Goal: Book appointment/travel/reservation

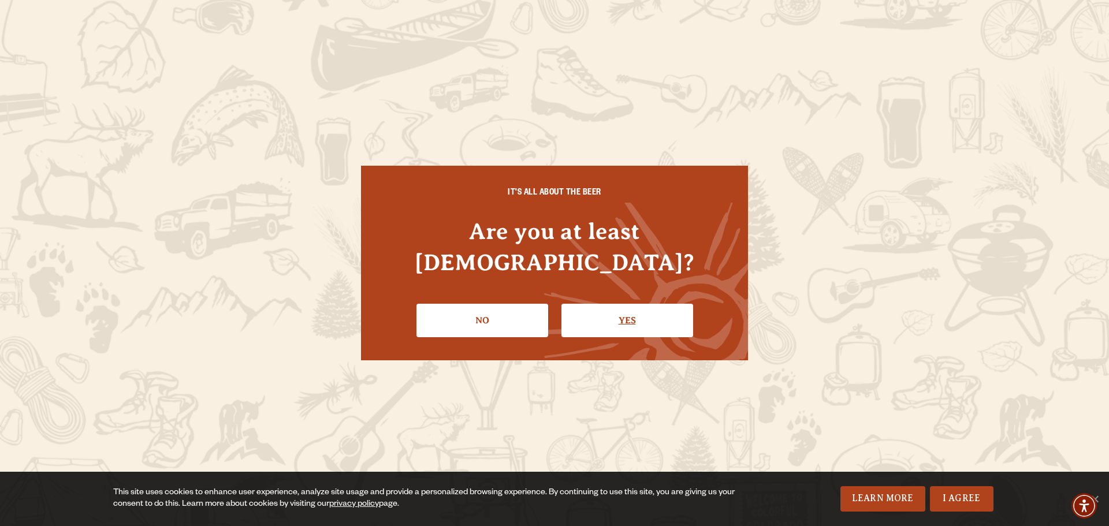
click at [600, 311] on link "Yes" at bounding box center [627, 321] width 132 height 34
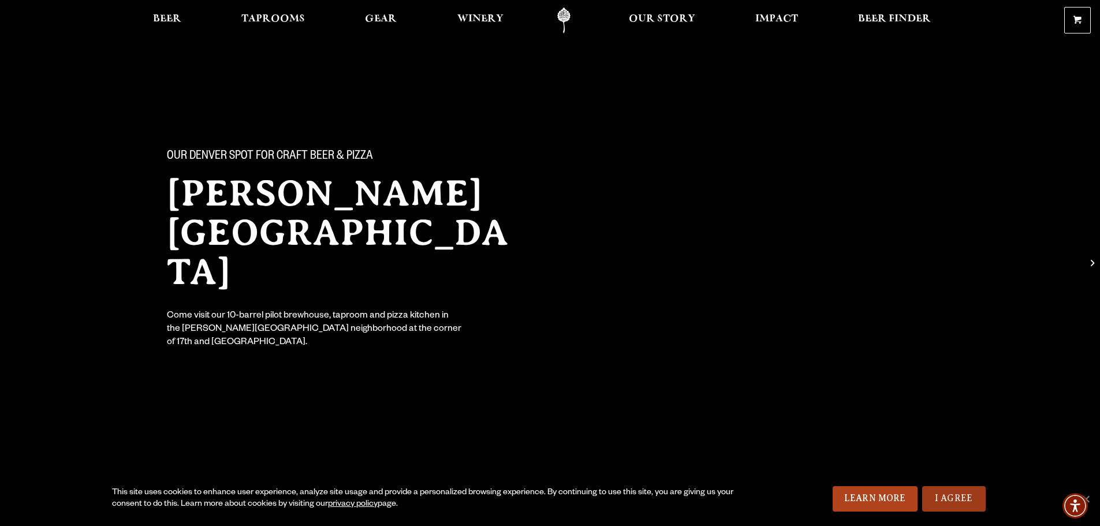
click at [958, 508] on link "I Agree" at bounding box center [954, 498] width 64 height 25
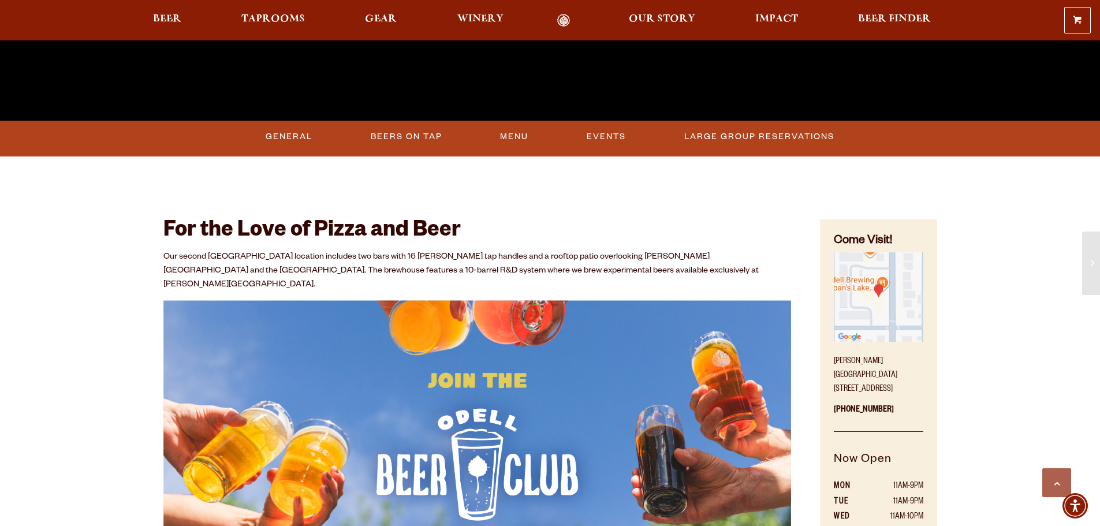
scroll to position [462, 0]
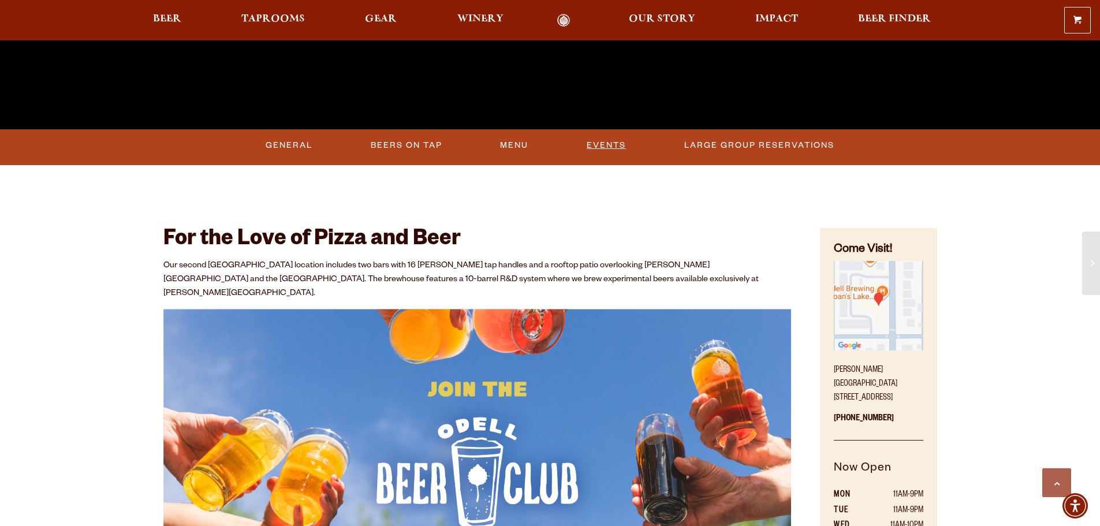
click at [604, 147] on link "Events" at bounding box center [606, 145] width 49 height 27
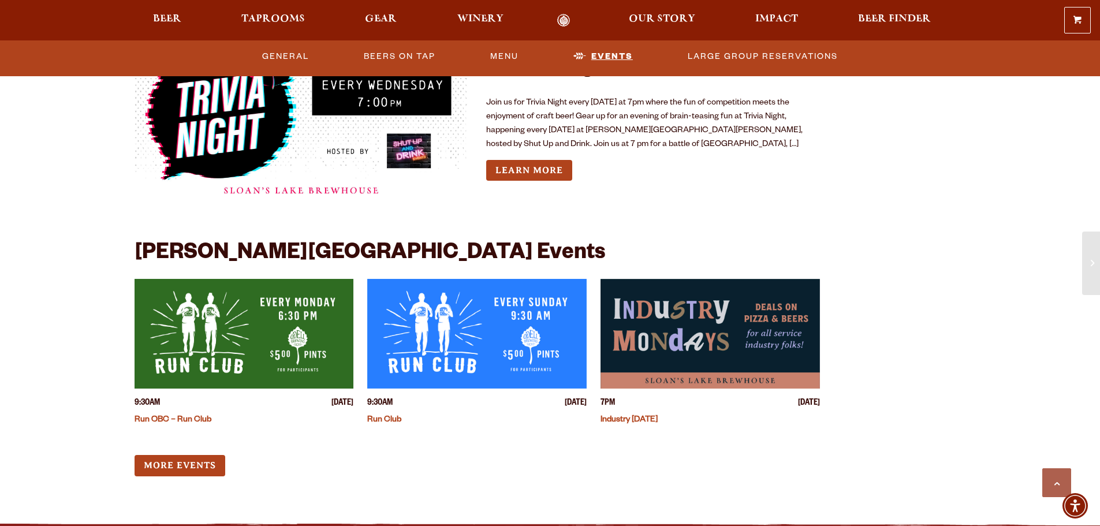
scroll to position [2944, 0]
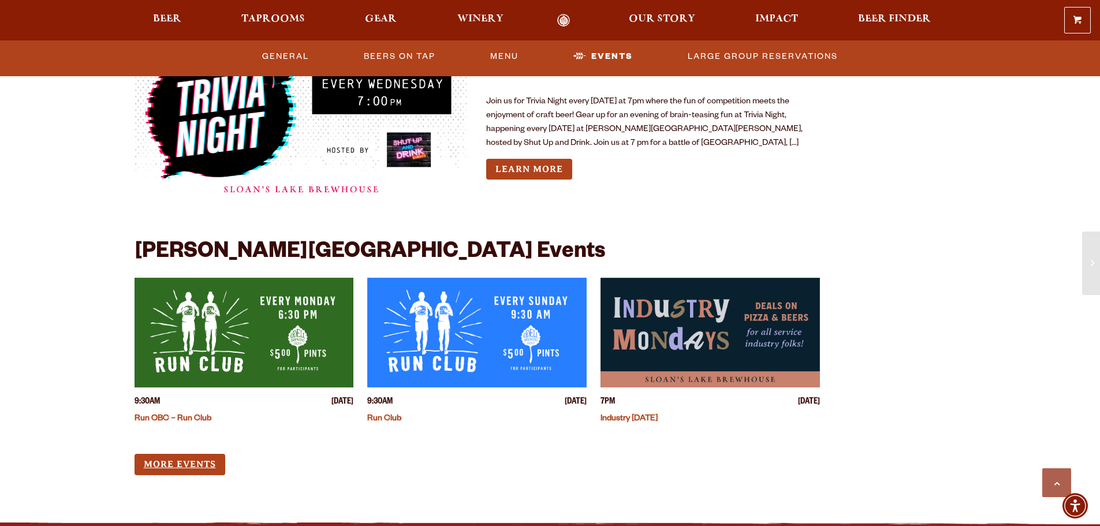
click at [169, 454] on link "More Events" at bounding box center [180, 464] width 91 height 21
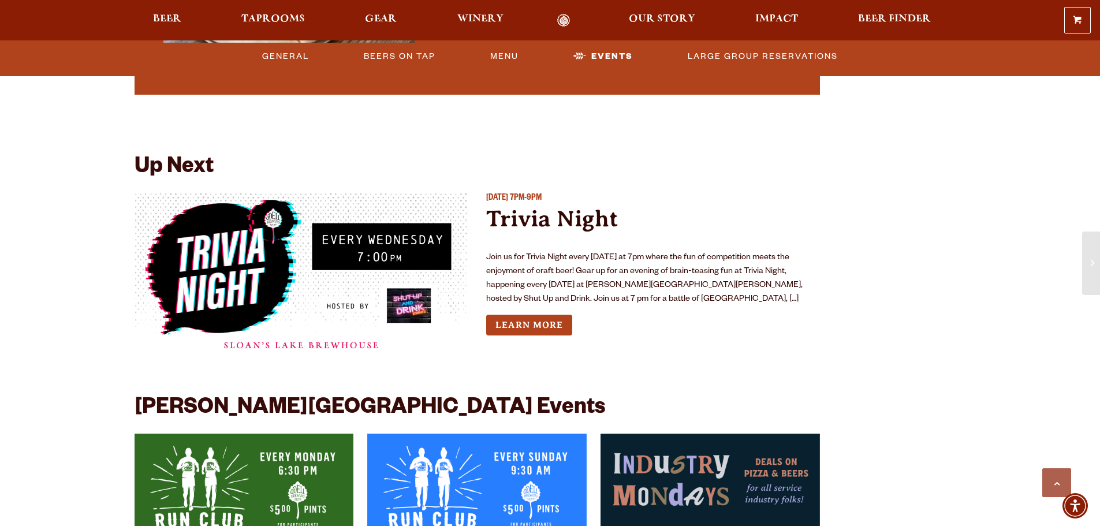
scroll to position [2770, 0]
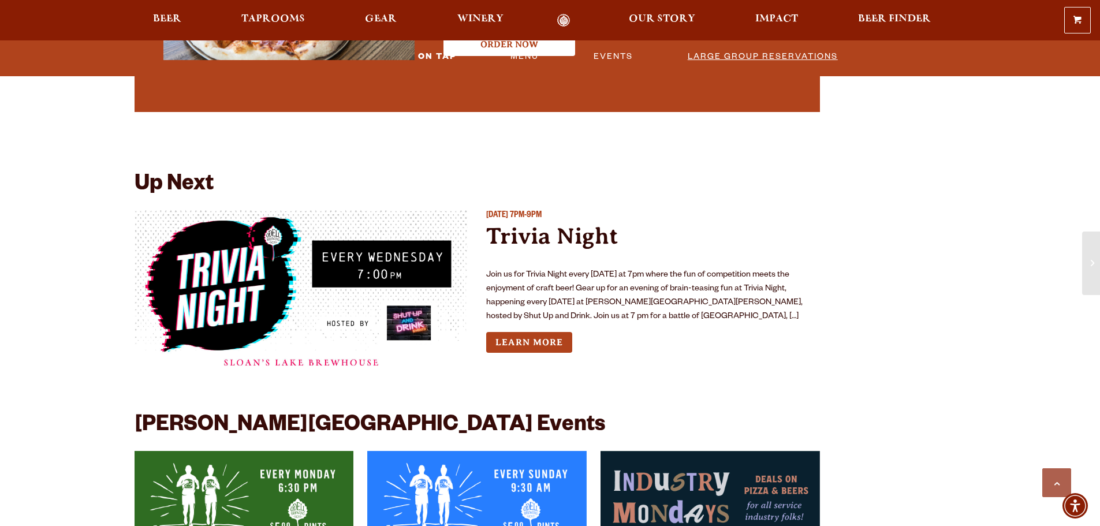
click at [782, 55] on link "Large Group Reservations" at bounding box center [762, 56] width 159 height 27
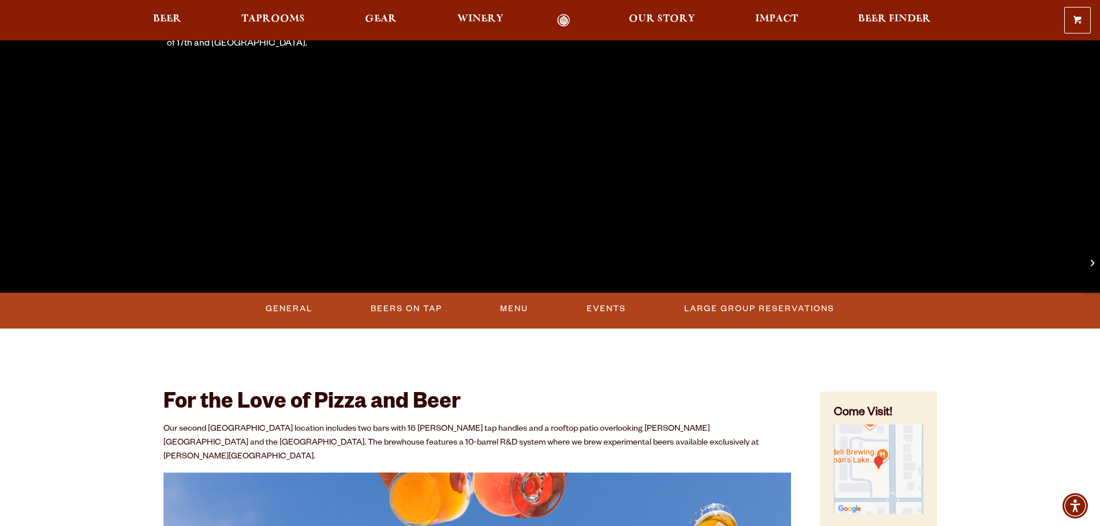
scroll to position [402, 0]
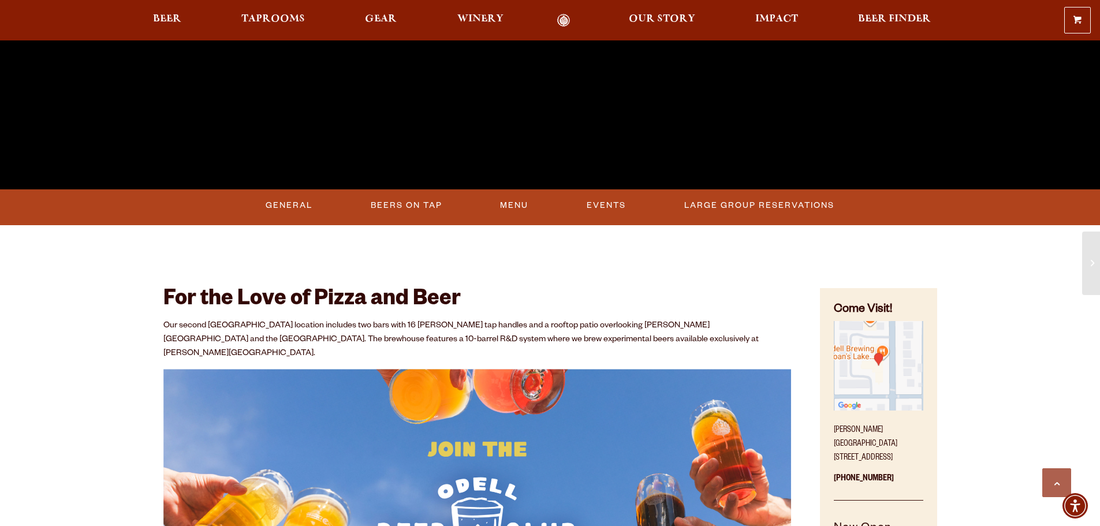
click at [876, 375] on img "Find on Google Maps (opens in a new window)" at bounding box center [878, 365] width 89 height 89
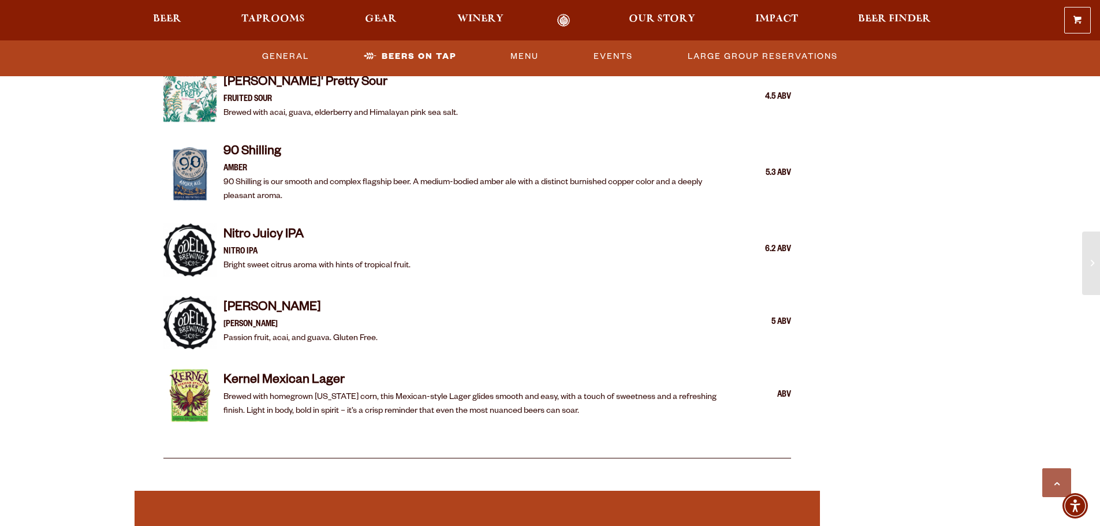
scroll to position [2250, 0]
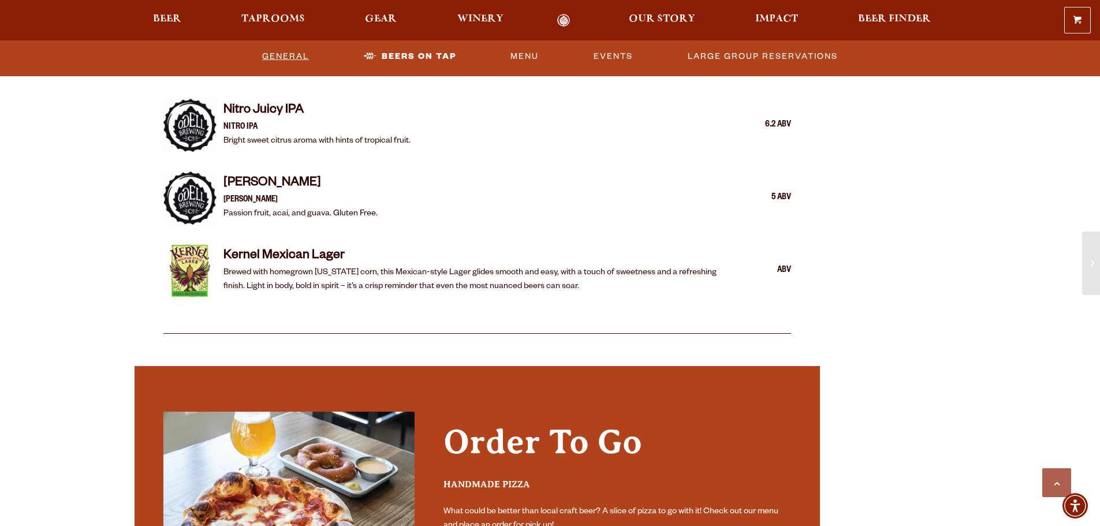
click at [281, 59] on link "General" at bounding box center [286, 56] width 56 height 27
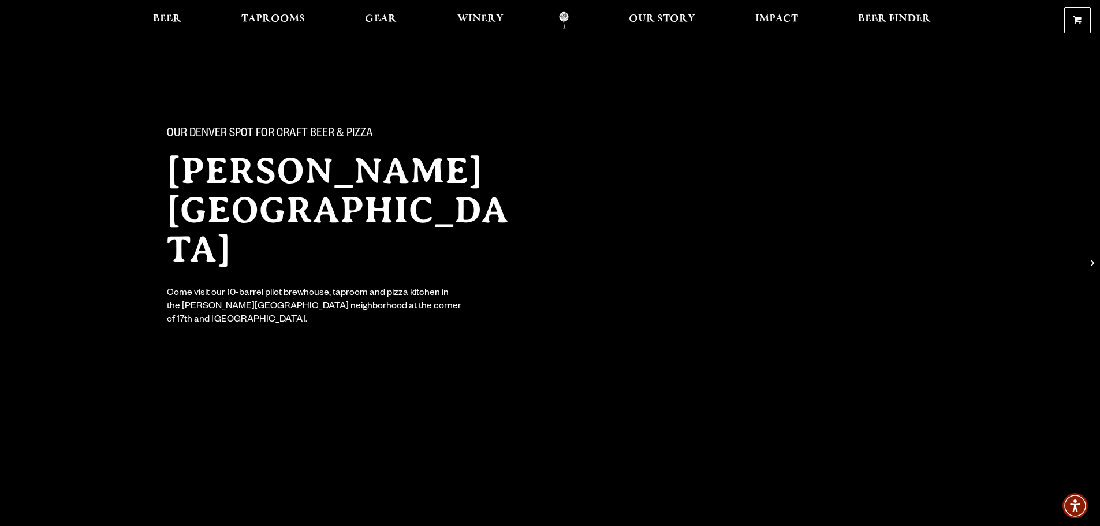
scroll to position [0, 0]
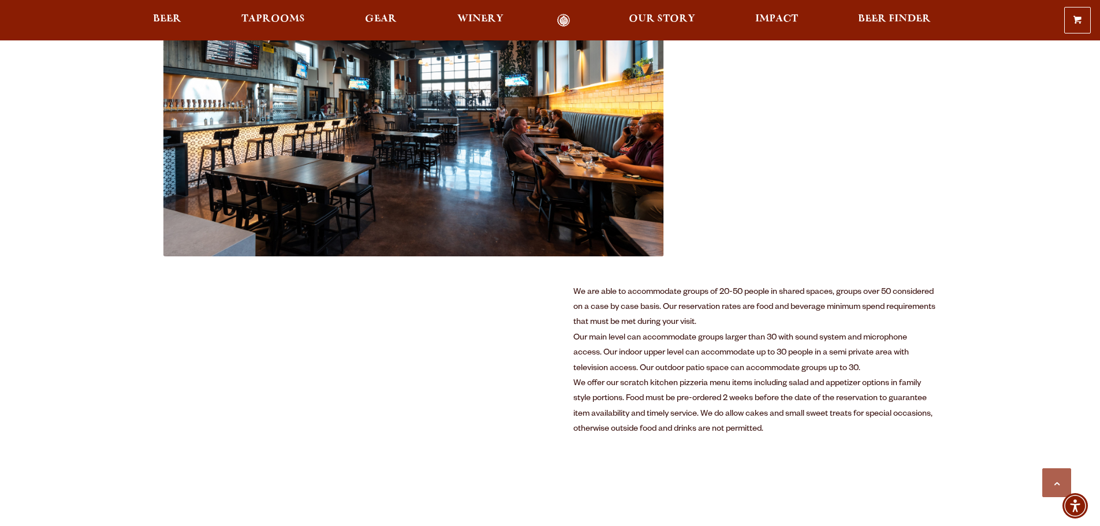
scroll to position [462, 0]
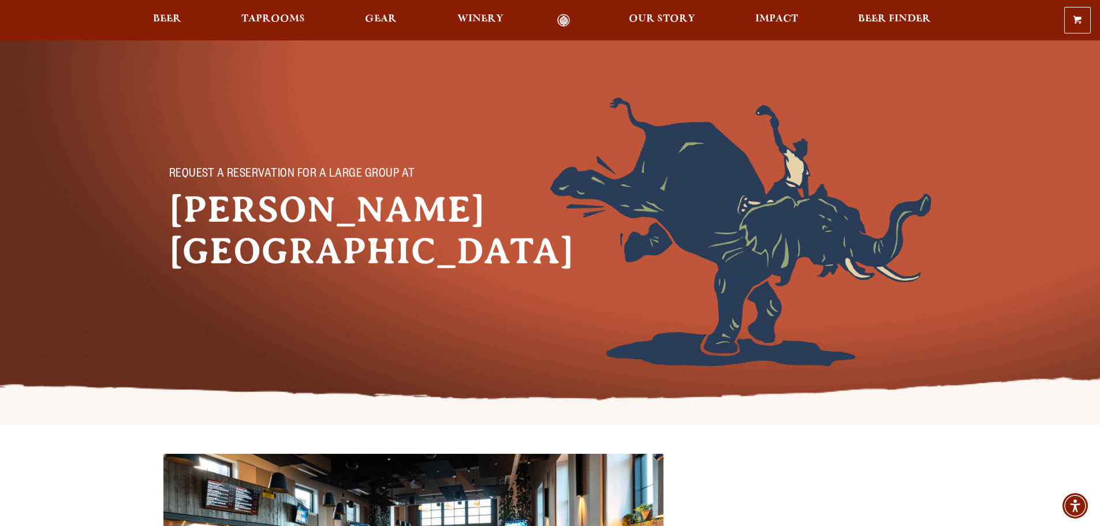
scroll to position [0, 0]
